Goal: Task Accomplishment & Management: Manage account settings

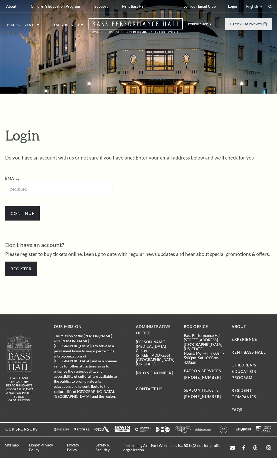
scroll to position [1, 0]
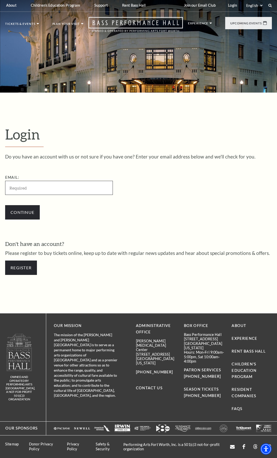
click at [25, 188] on input "Email:" at bounding box center [59, 188] width 108 height 14
paste input "[EMAIL_ADDRESS][DOMAIN_NAME]"
type input "[EMAIL_ADDRESS][DOMAIN_NAME]"
click at [35, 212] on input "Continue" at bounding box center [22, 212] width 35 height 14
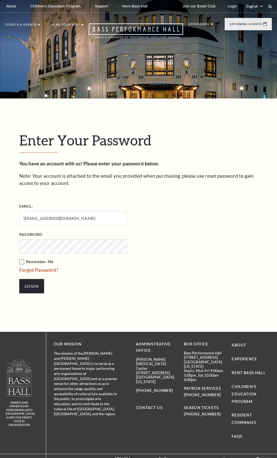
scroll to position [43, 0]
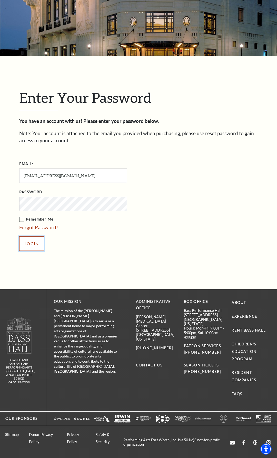
click at [38, 243] on input "Login" at bounding box center [31, 243] width 25 height 14
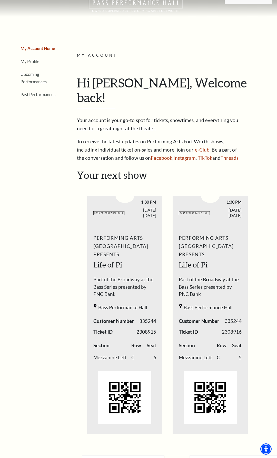
scroll to position [55, 0]
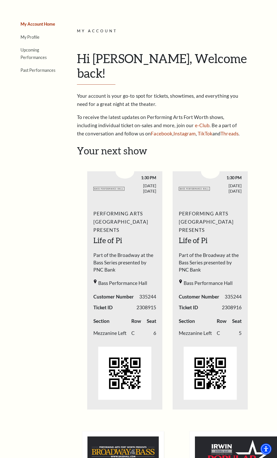
click at [38, 303] on div "My Account Home My Profile Upcoming Performances Past Performances" at bounding box center [31, 330] width 53 height 671
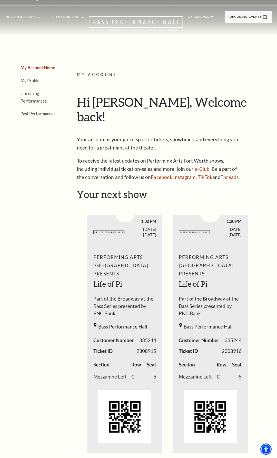
scroll to position [0, 0]
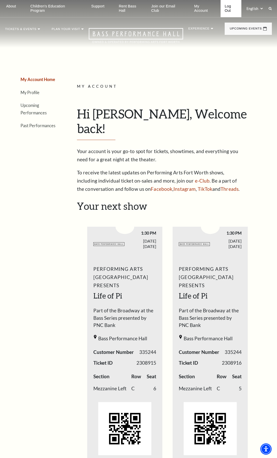
click at [224, 11] on link "Log Out" at bounding box center [231, 8] width 21 height 17
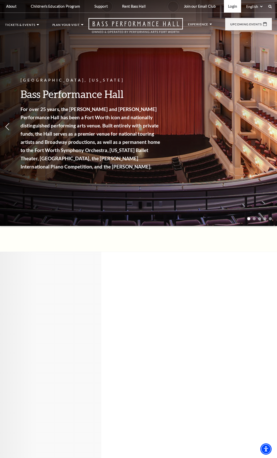
click at [231, 6] on link "Login" at bounding box center [232, 6] width 17 height 13
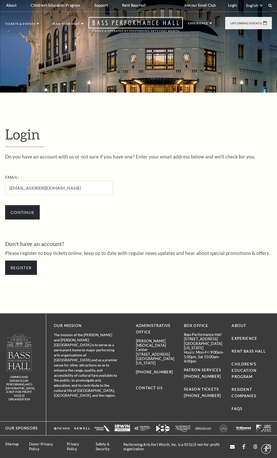
scroll to position [1, 0]
type input "[EMAIL_ADDRESS][DOMAIN_NAME]"
drag, startPoint x: 22, startPoint y: 214, endPoint x: 171, endPoint y: 282, distance: 164.6
click at [22, 214] on input "Continue" at bounding box center [22, 212] width 35 height 14
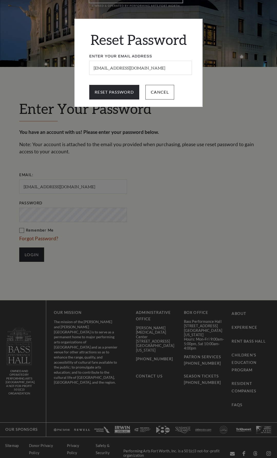
scroll to position [32, 0]
click at [171, 92] on input "Cancel" at bounding box center [159, 92] width 29 height 14
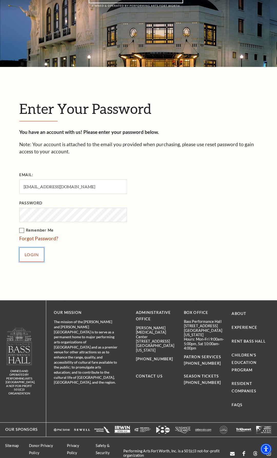
click at [36, 256] on input "Login" at bounding box center [31, 254] width 25 height 14
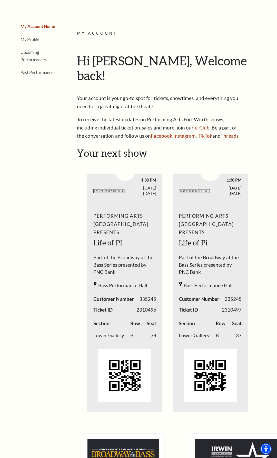
scroll to position [55, 0]
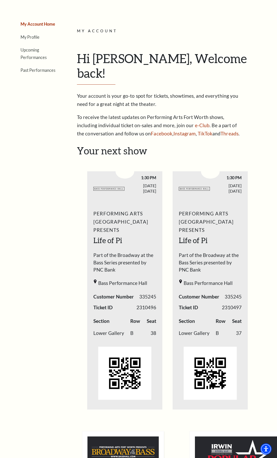
click at [49, 320] on div "My Account Home My Profile Upcoming Performances Past Performances" at bounding box center [31, 330] width 53 height 671
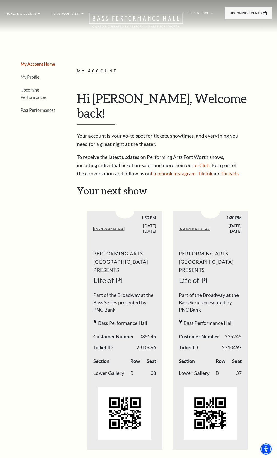
scroll to position [0, 0]
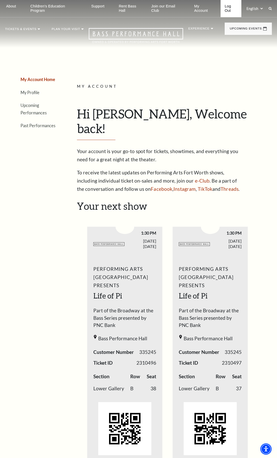
click at [233, 10] on link "Log Out" at bounding box center [231, 8] width 21 height 17
